Goal: Contribute content

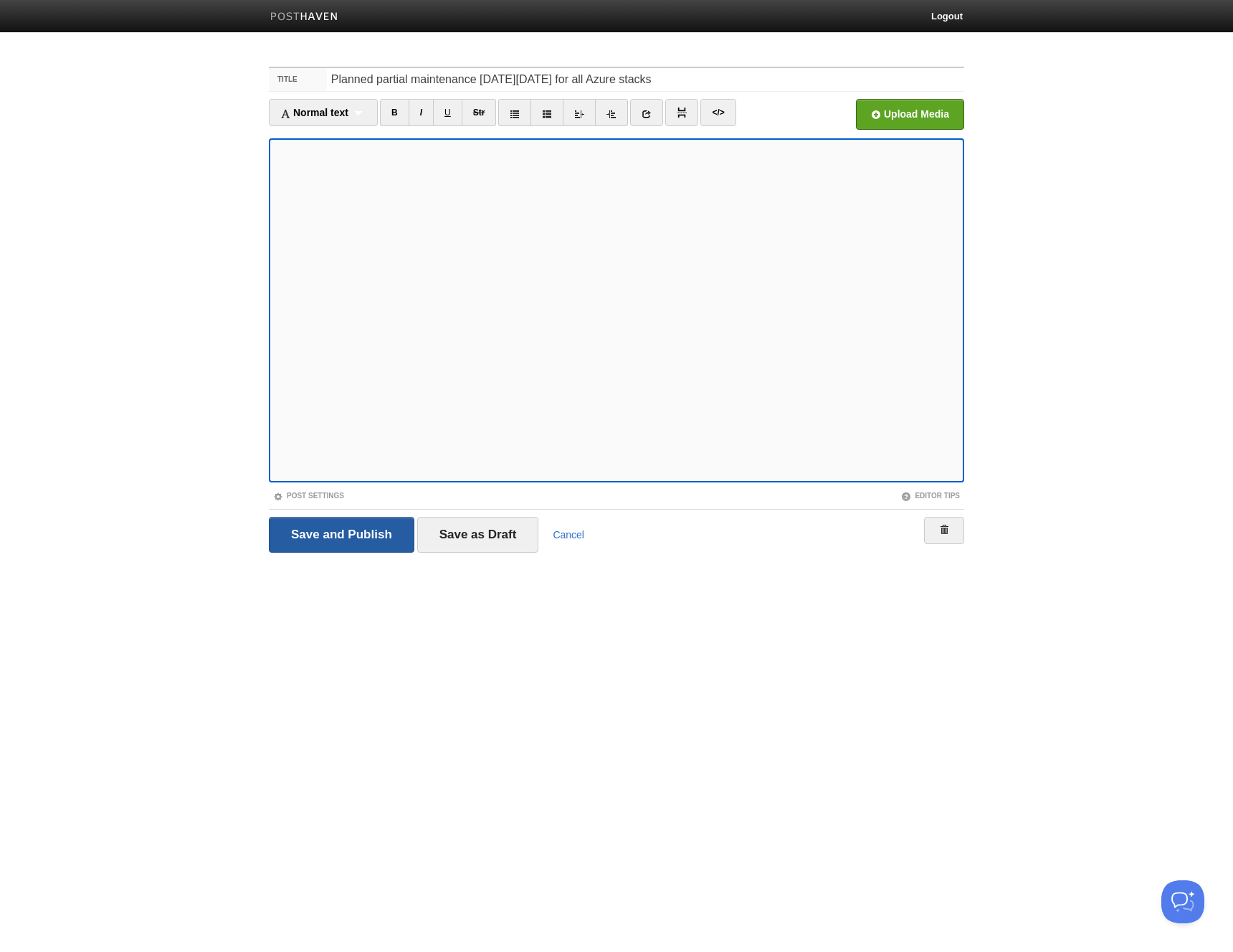
click at [369, 529] on input "Save and Publish" at bounding box center [342, 534] width 145 height 36
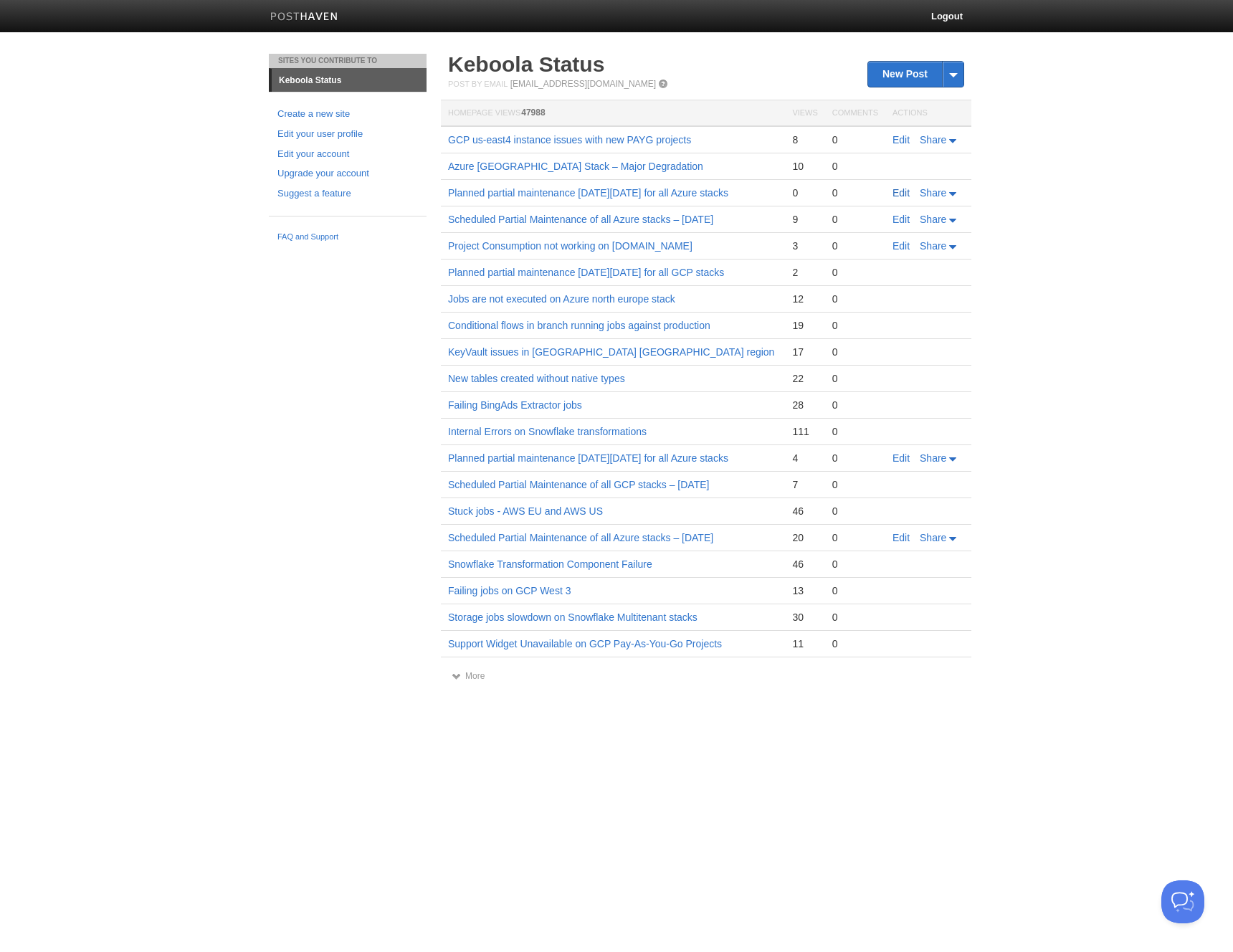
click at [901, 189] on link "Edit" at bounding box center [901, 192] width 17 height 12
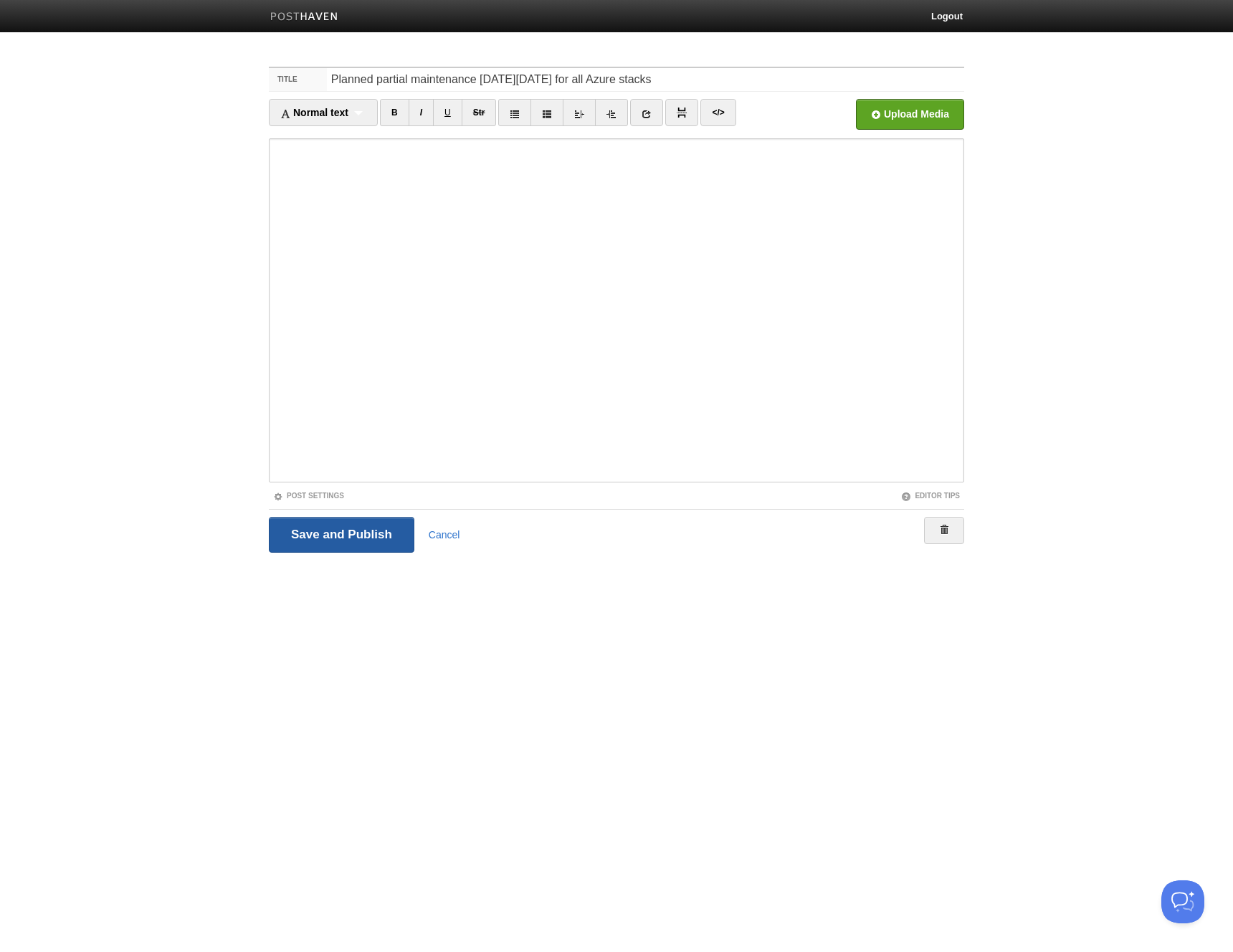
click at [367, 542] on input "Save and Publish" at bounding box center [342, 534] width 145 height 36
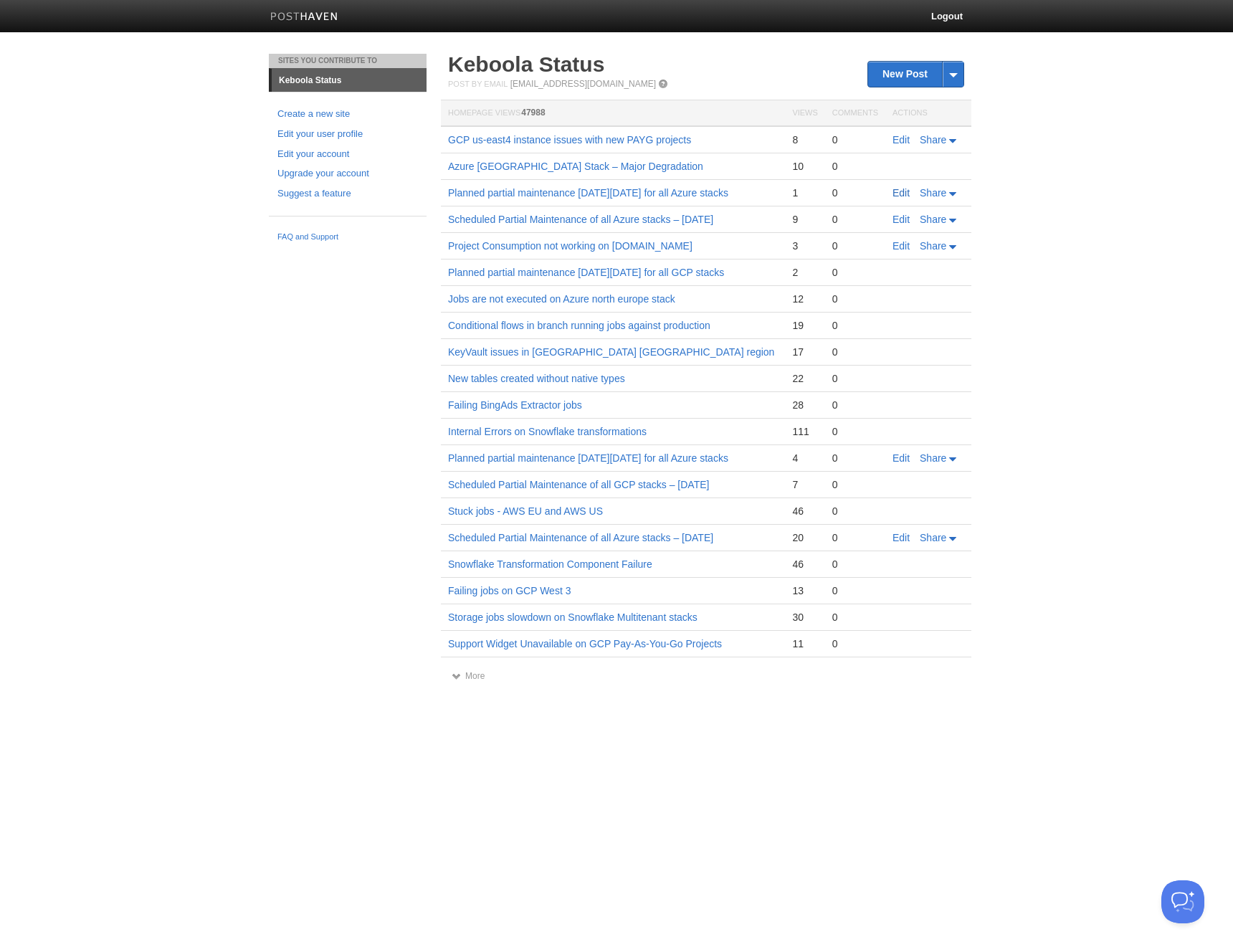
click at [899, 195] on link "Edit" at bounding box center [901, 192] width 17 height 12
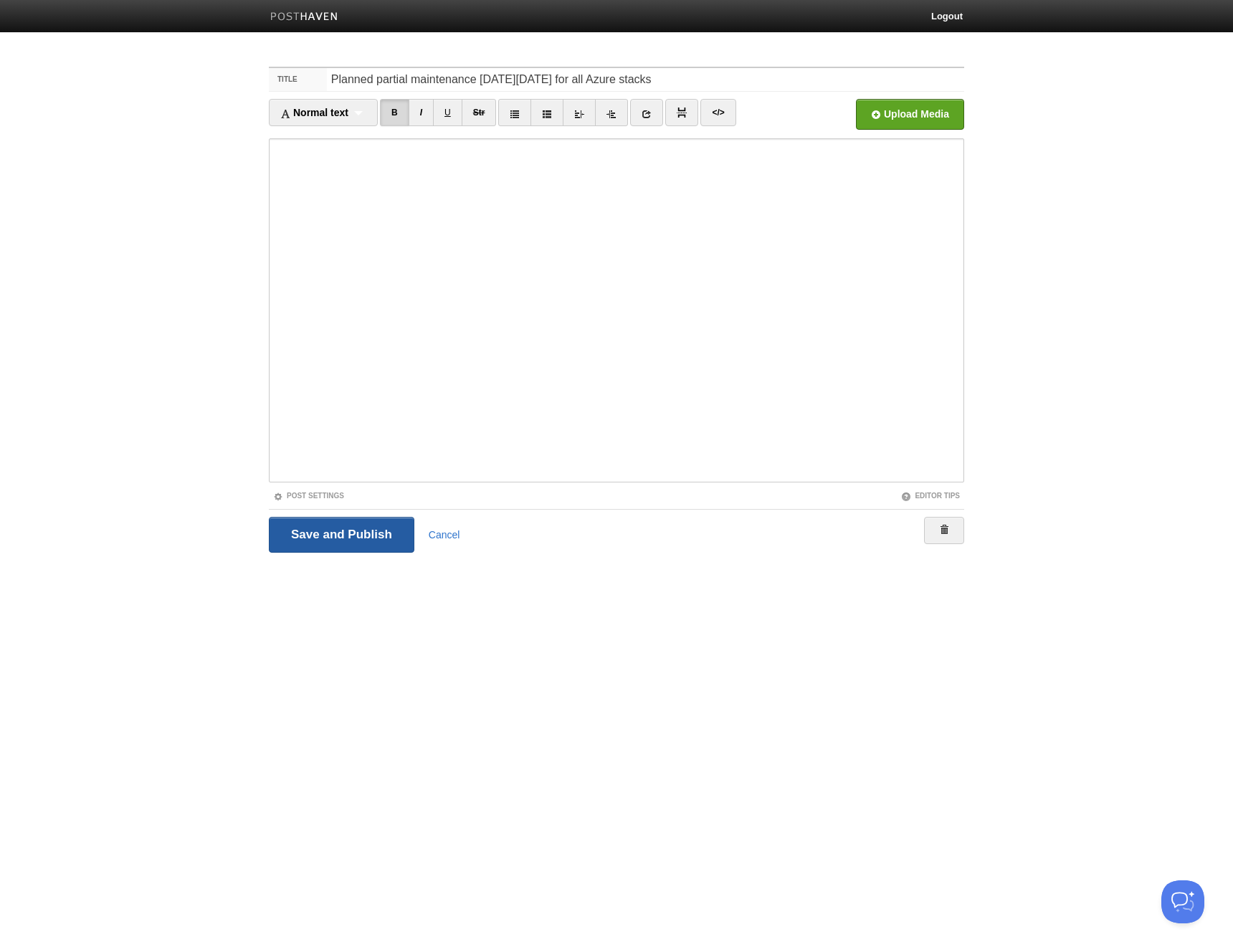
click at [342, 532] on input "Save and Publish" at bounding box center [342, 534] width 145 height 36
